Goal: Task Accomplishment & Management: Manage account settings

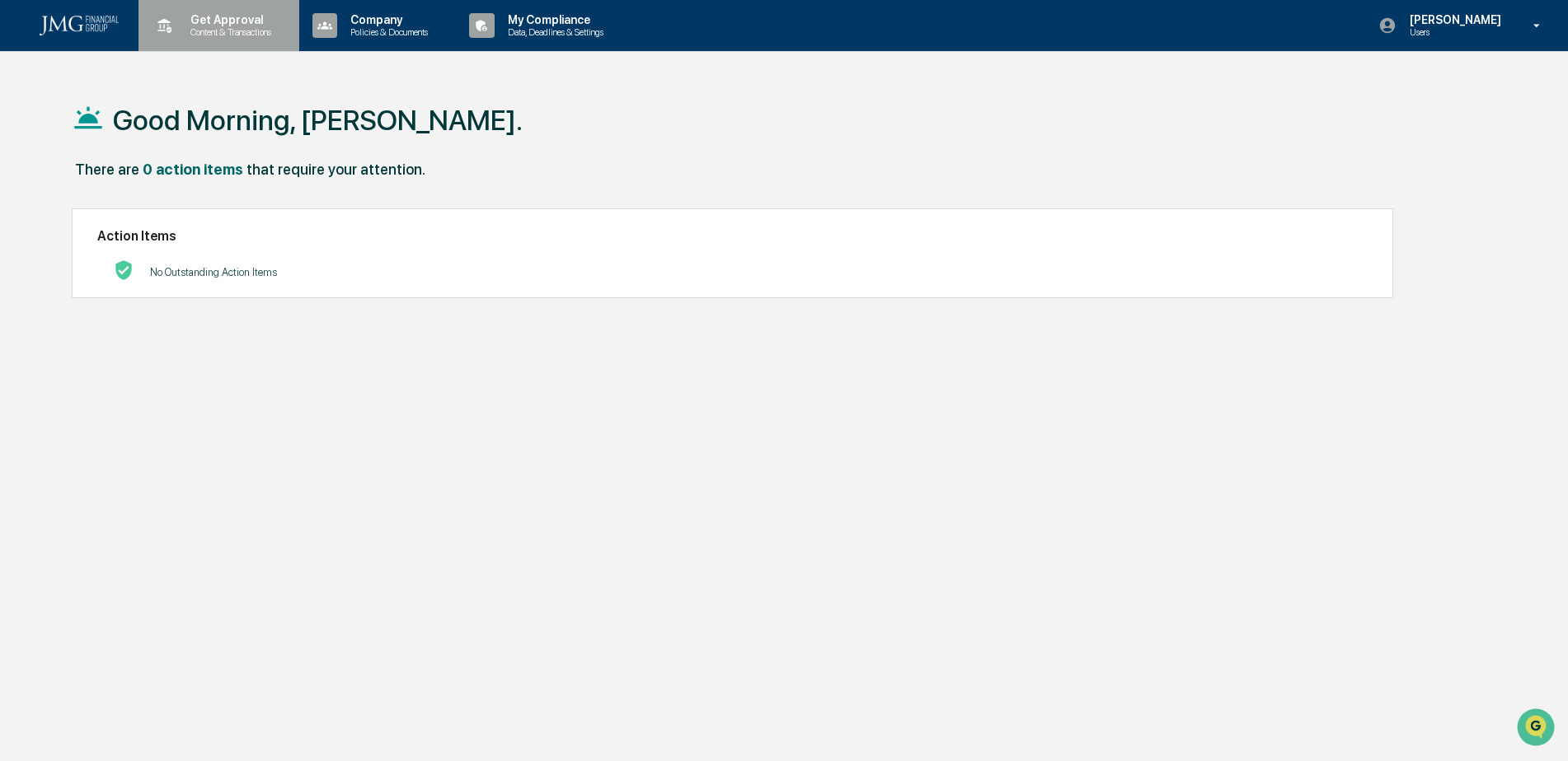
click at [250, 31] on p "Content & Transactions" at bounding box center [228, 33] width 102 height 12
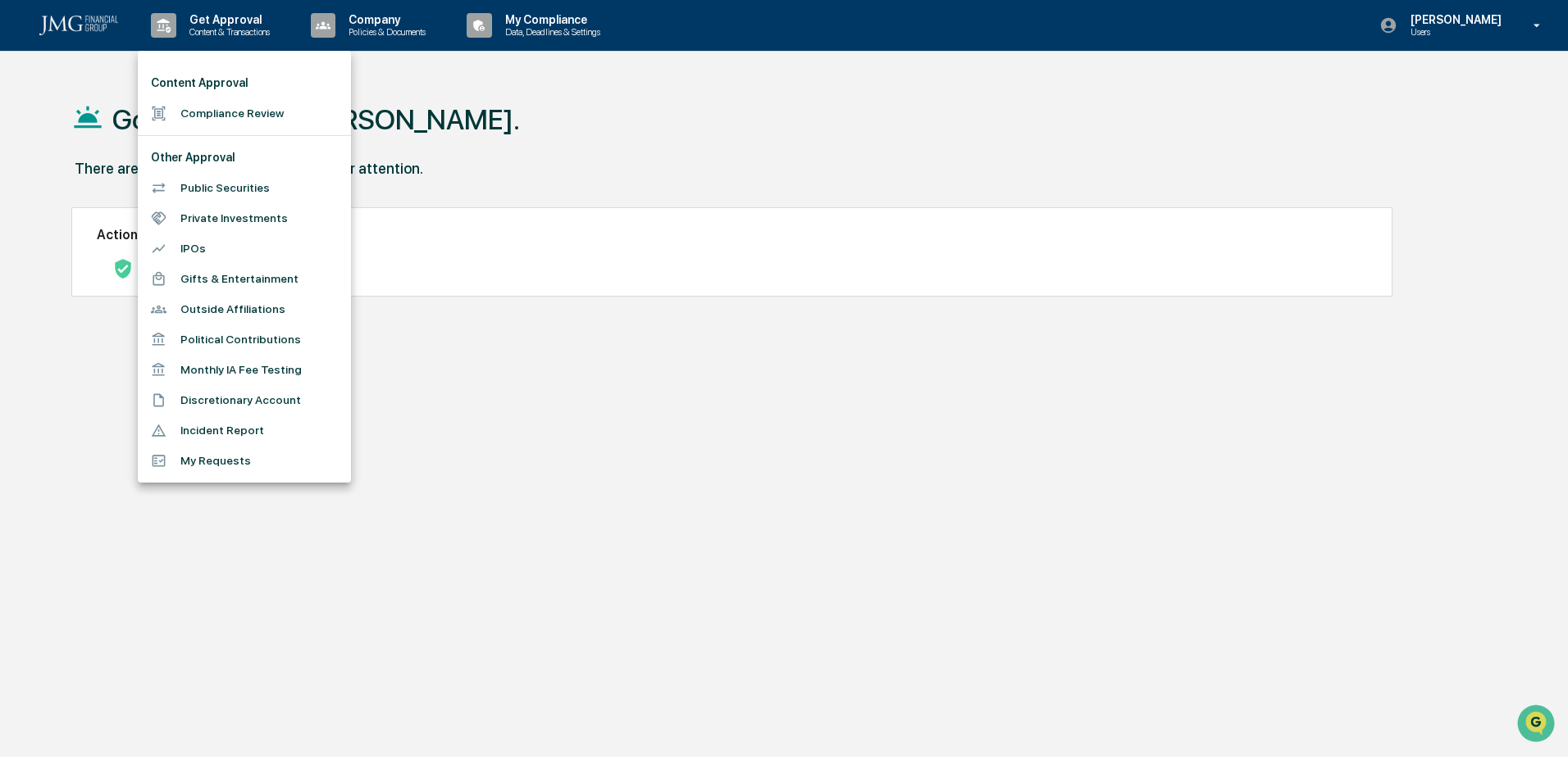
click at [572, 17] on div at bounding box center [784, 378] width 1568 height 757
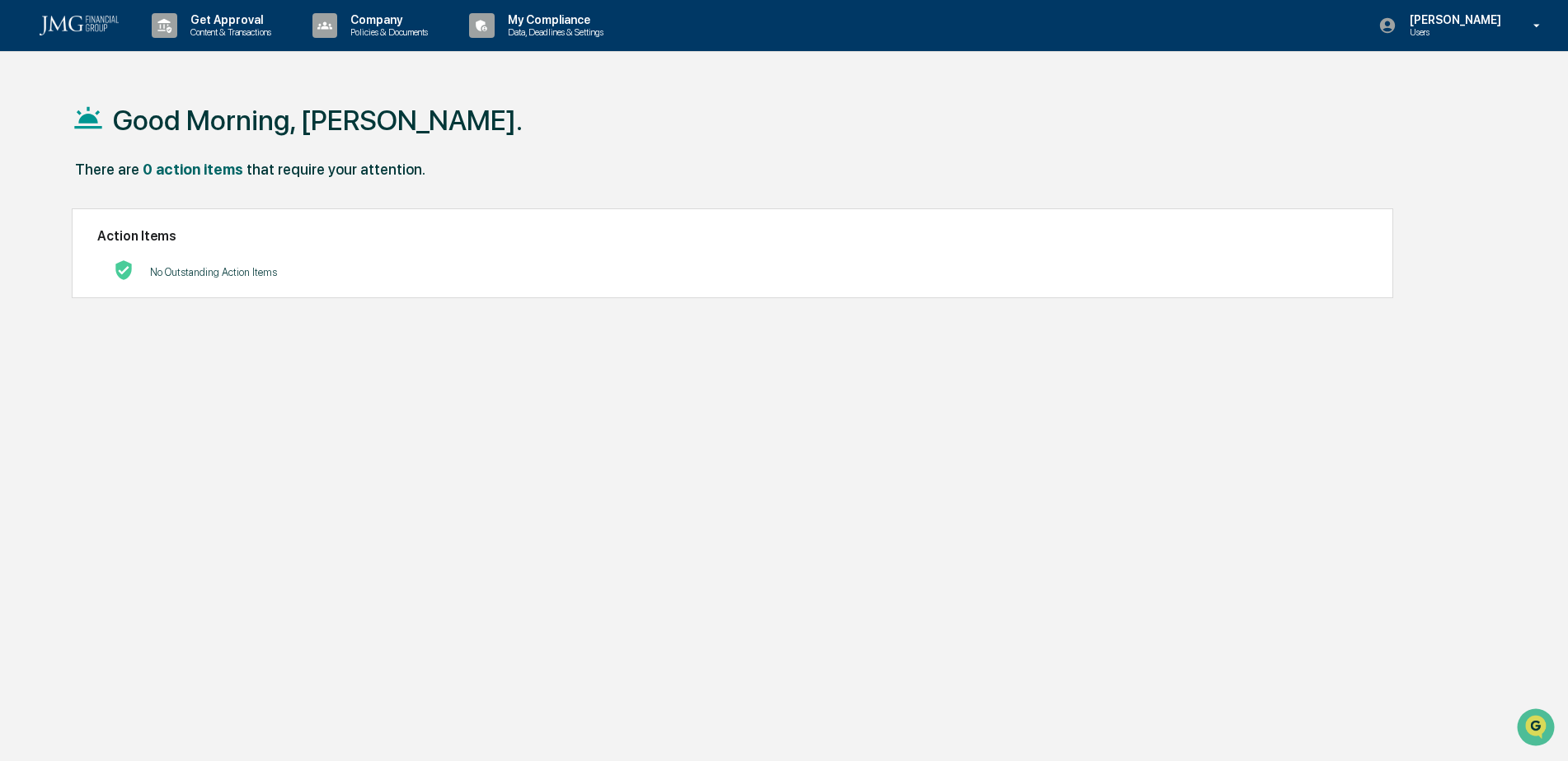
click at [564, 21] on p "My Compliance" at bounding box center [554, 20] width 117 height 13
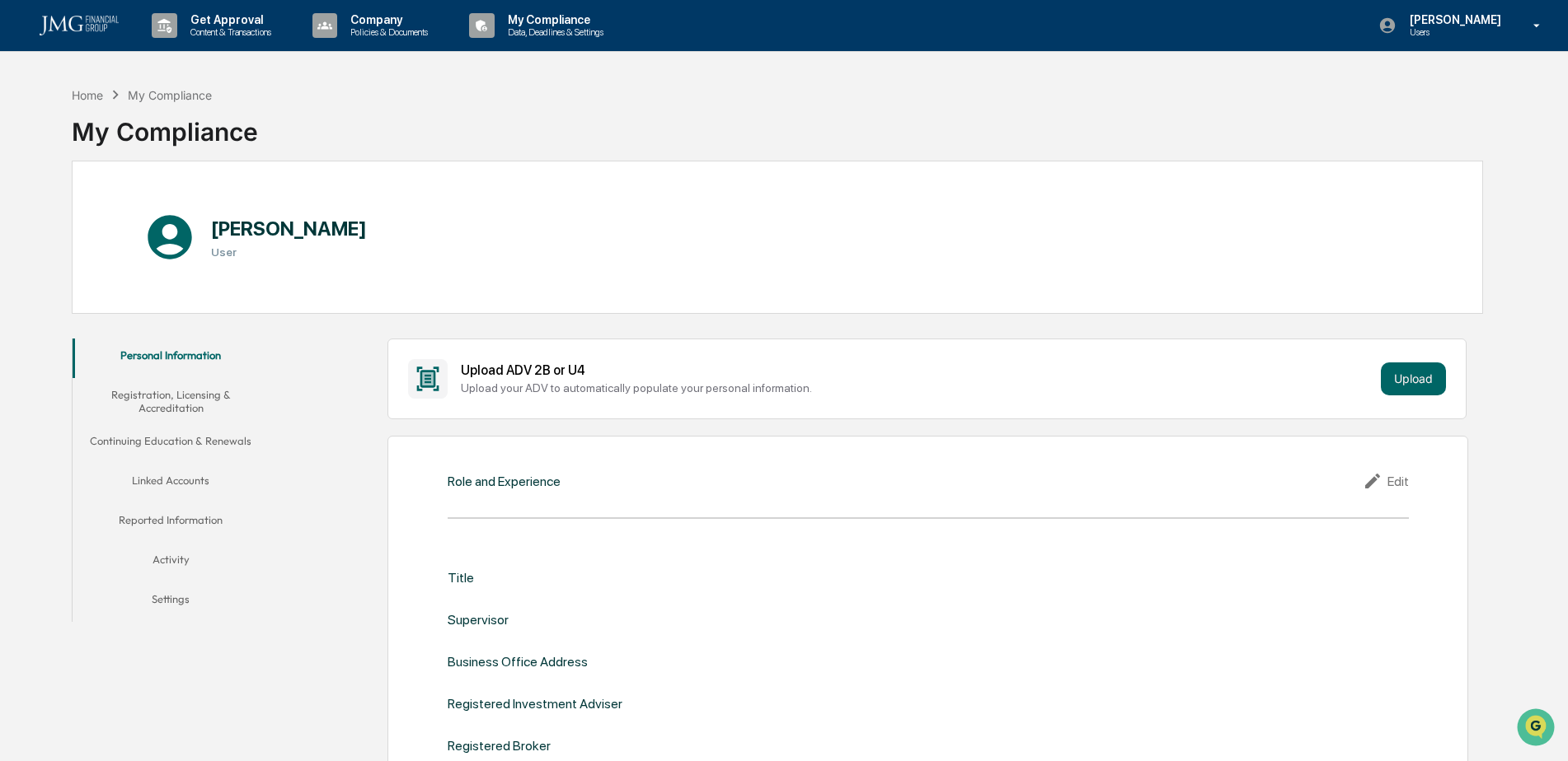
click at [177, 473] on button "Linked Accounts" at bounding box center [171, 483] width 197 height 39
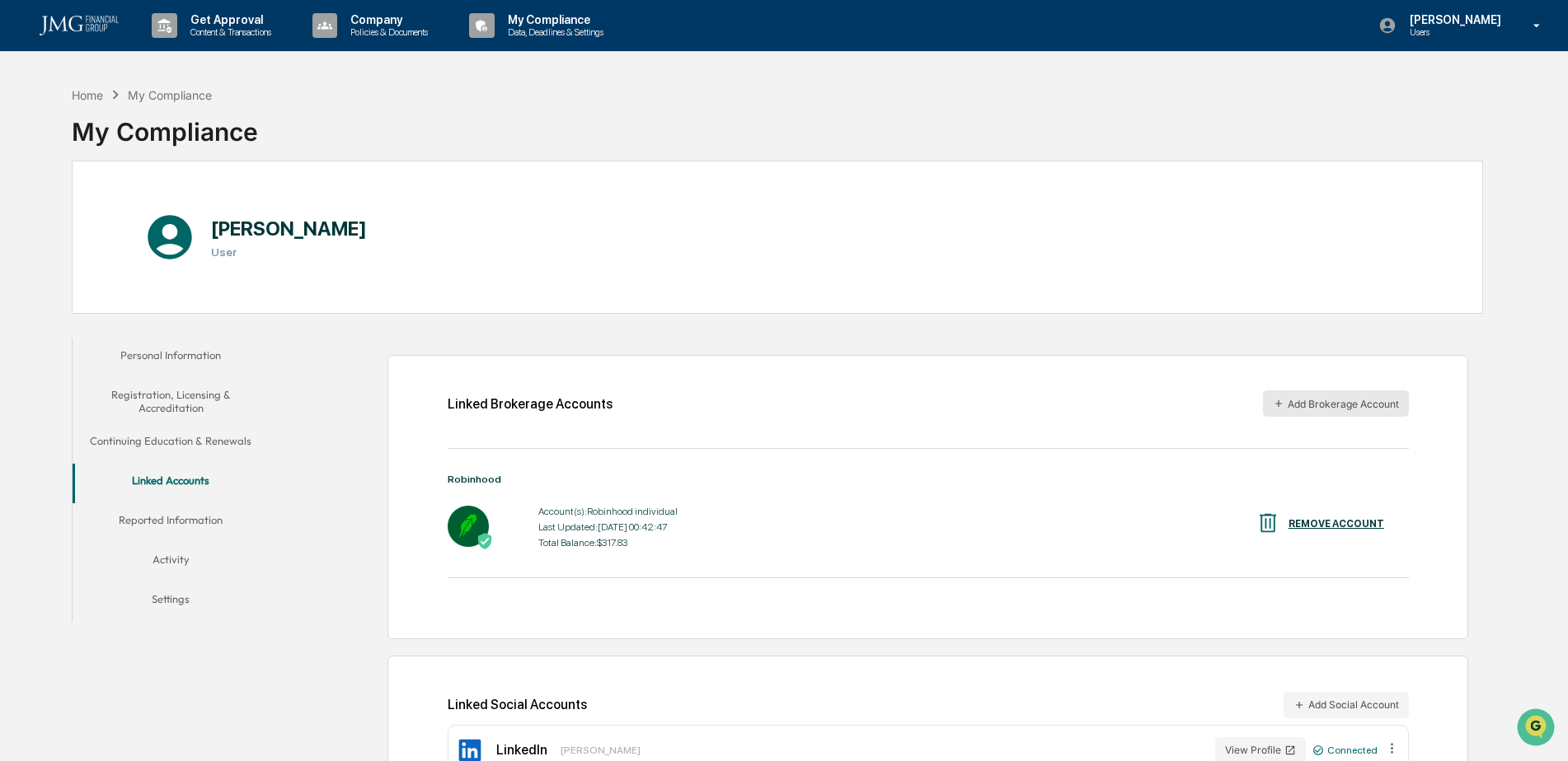
click at [1310, 401] on button "Add Brokerage Account" at bounding box center [1336, 404] width 146 height 27
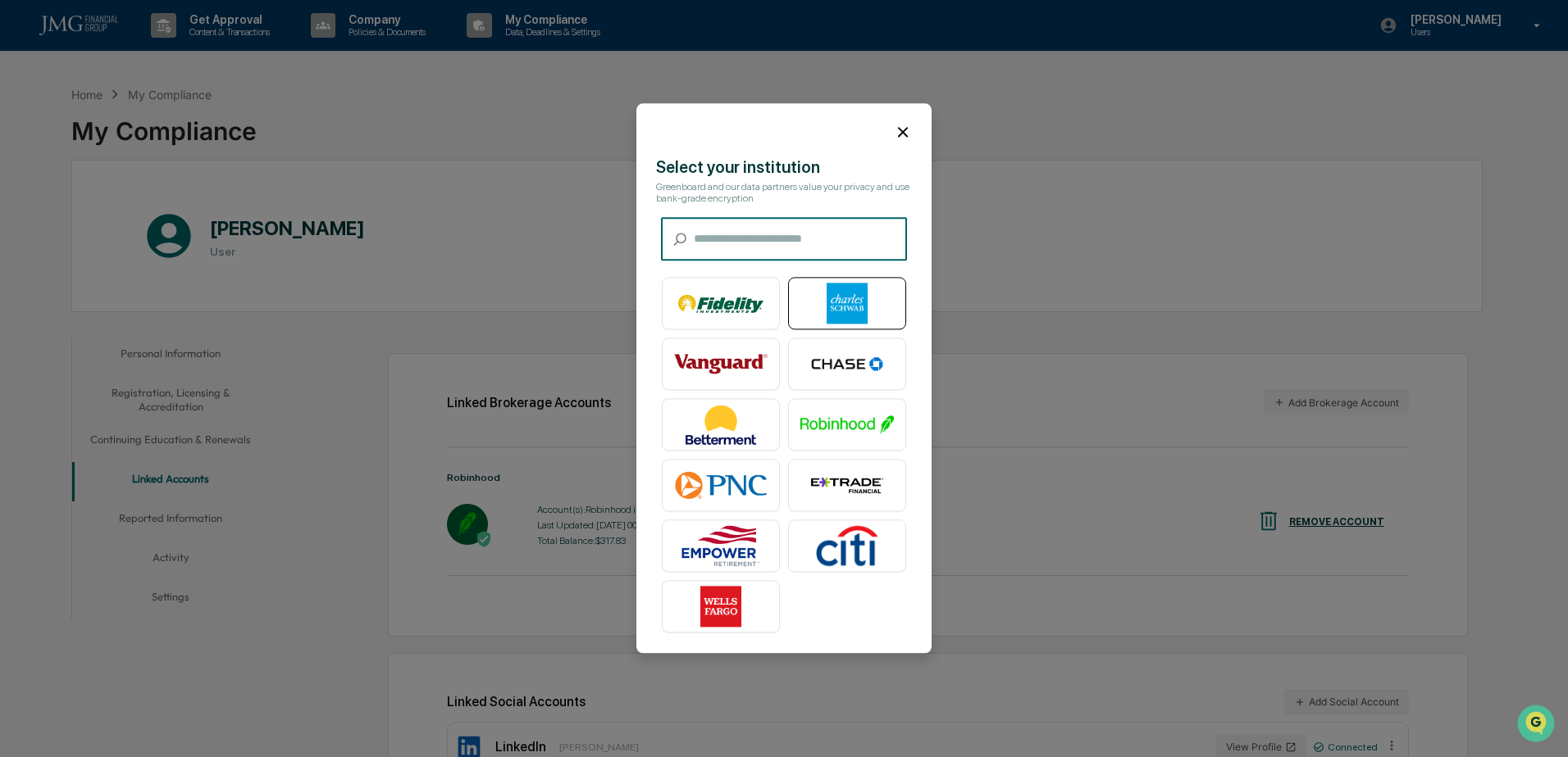
click at [857, 299] on img at bounding box center [847, 304] width 94 height 41
